Goal: Check status: Check status

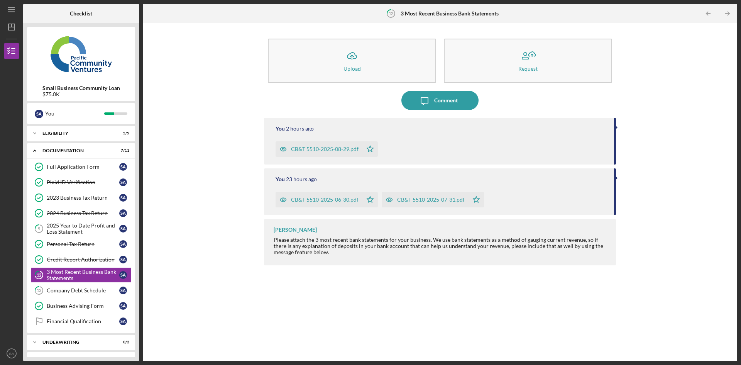
scroll to position [1, 0]
click at [86, 225] on div "2025 Year to Date Profit and Loss Statement" at bounding box center [83, 227] width 73 height 12
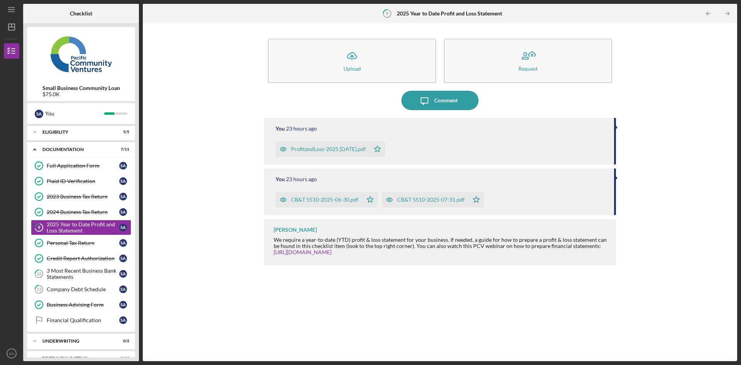
click at [87, 201] on link "2023 Business Tax Return 2023 Business Tax Return S A" at bounding box center [81, 196] width 100 height 15
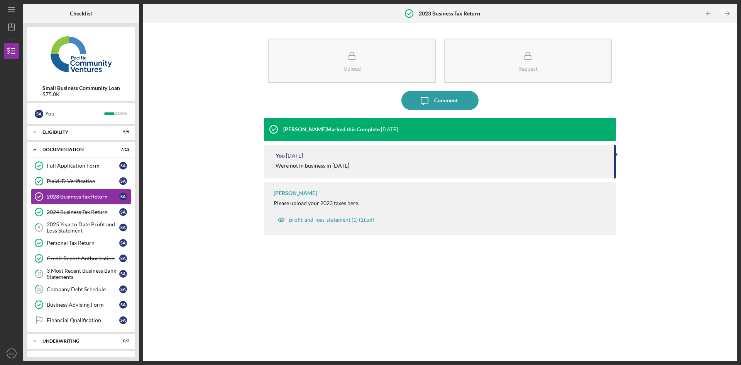
click at [87, 208] on link "2024 Business Tax Return 2024 Business Tax Return S A" at bounding box center [81, 211] width 100 height 15
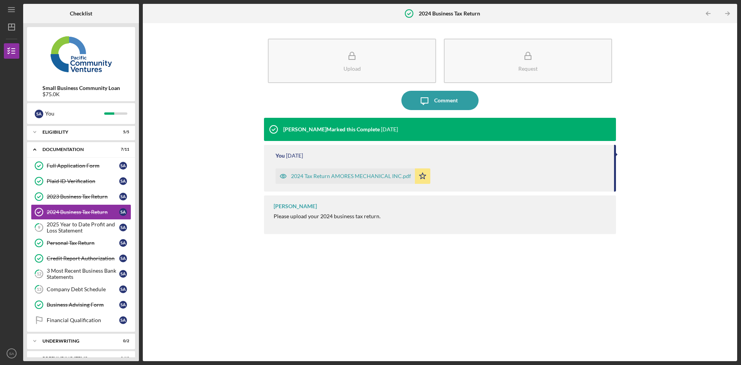
click at [88, 321] on div "Financial Qualification" at bounding box center [83, 320] width 73 height 6
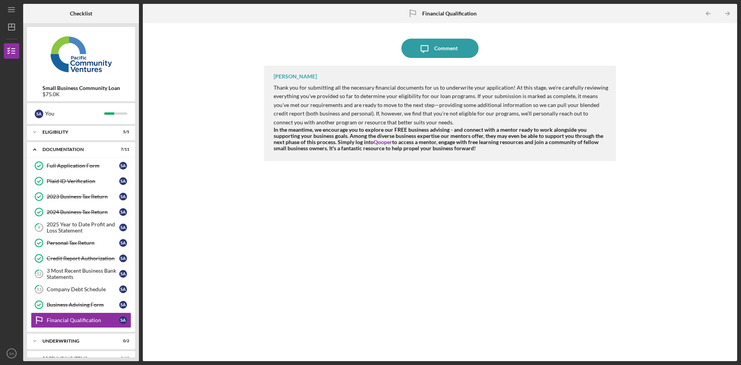
click at [86, 286] on div "Company Debt Schedule" at bounding box center [83, 289] width 73 height 6
